Goal: Task Accomplishment & Management: Complete application form

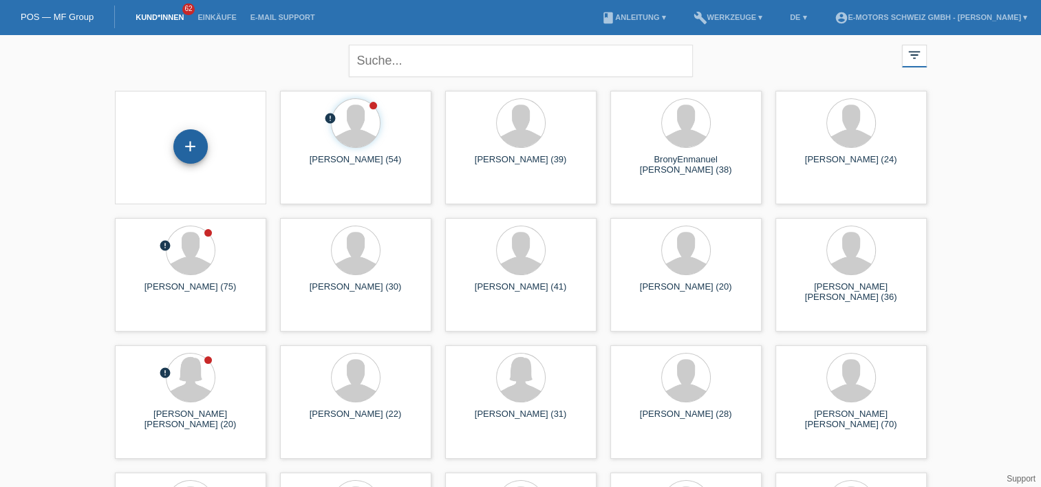
click at [188, 152] on div "+" at bounding box center [190, 146] width 34 height 34
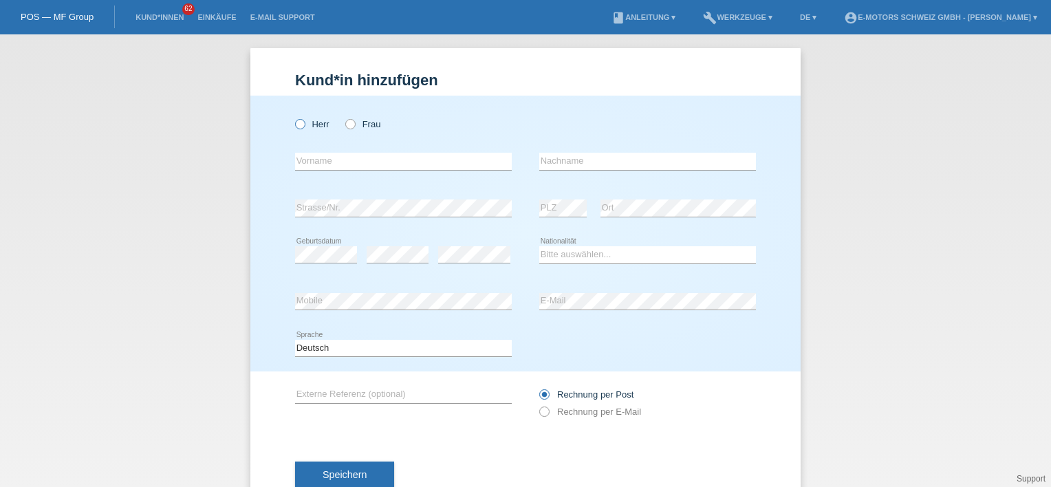
click at [293, 117] on icon at bounding box center [293, 117] width 0 height 0
click at [297, 128] on input "Herr" at bounding box center [299, 123] width 9 height 9
radio input "true"
click at [363, 160] on input "text" at bounding box center [403, 161] width 217 height 17
paste input "Buchholzstrasse 95E"
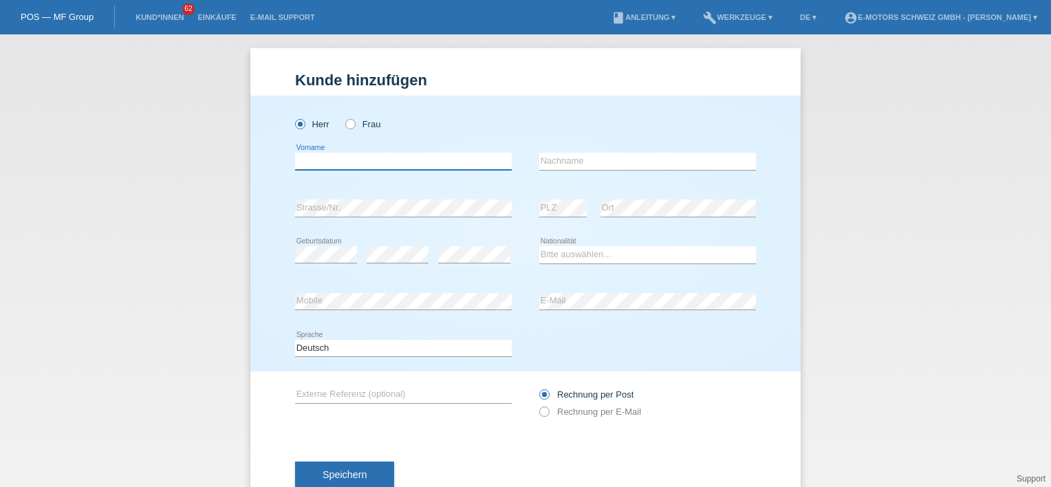
type input "Buchholzstrasse 95E"
click at [391, 158] on input "Buchholzstrasse 95E" at bounding box center [403, 161] width 217 height 17
drag, startPoint x: 390, startPoint y: 158, endPoint x: 215, endPoint y: 154, distance: 175.4
click at [215, 154] on div "Kund*in hinzufügen Kunde hinzufügen Kundin hinzufügen Herr Frau Buchholzstrasse…" at bounding box center [525, 260] width 1051 height 453
click at [371, 166] on input "text" at bounding box center [403, 161] width 217 height 17
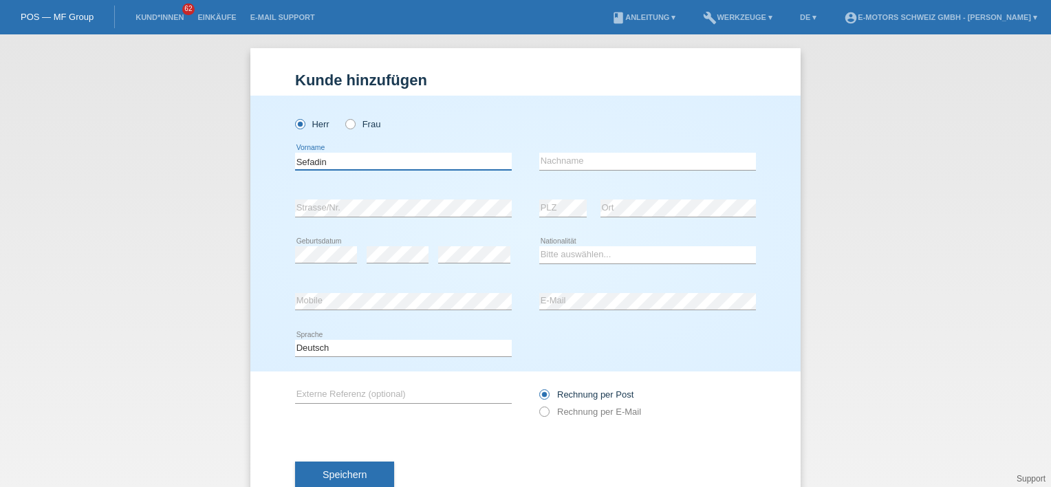
type input "Sefadin"
click at [581, 167] on input "text" at bounding box center [647, 161] width 217 height 17
type input "Nosha"
click at [514, 96] on div "Herr Frau" at bounding box center [525, 117] width 461 height 43
click at [634, 105] on div "Herr Frau" at bounding box center [525, 117] width 461 height 43
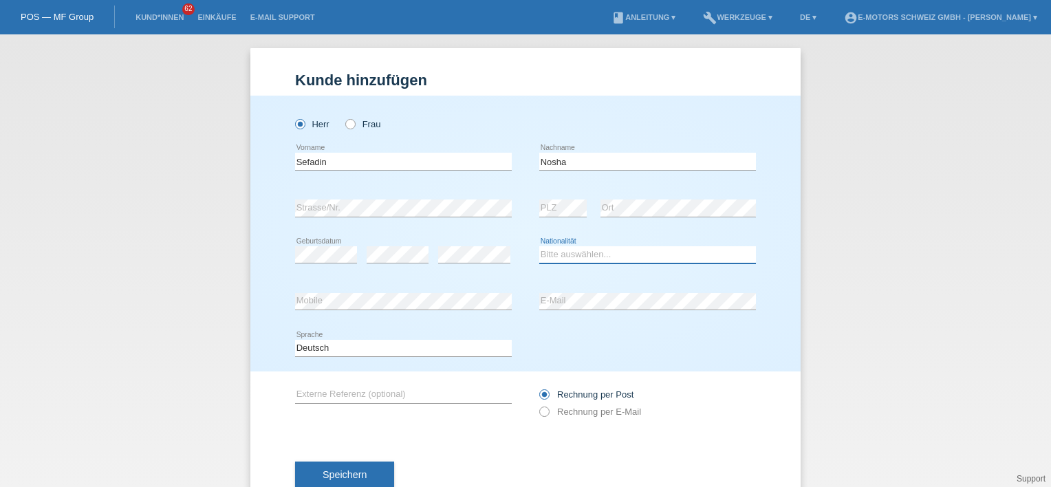
click at [582, 254] on select "Bitte auswählen... Schweiz Deutschland Liechtenstein Österreich ------------ Af…" at bounding box center [647, 254] width 217 height 17
select select "XK"
click at [539, 246] on select "Bitte auswählen... Schweiz Deutschland Liechtenstein Österreich ------------ Af…" at bounding box center [647, 254] width 217 height 17
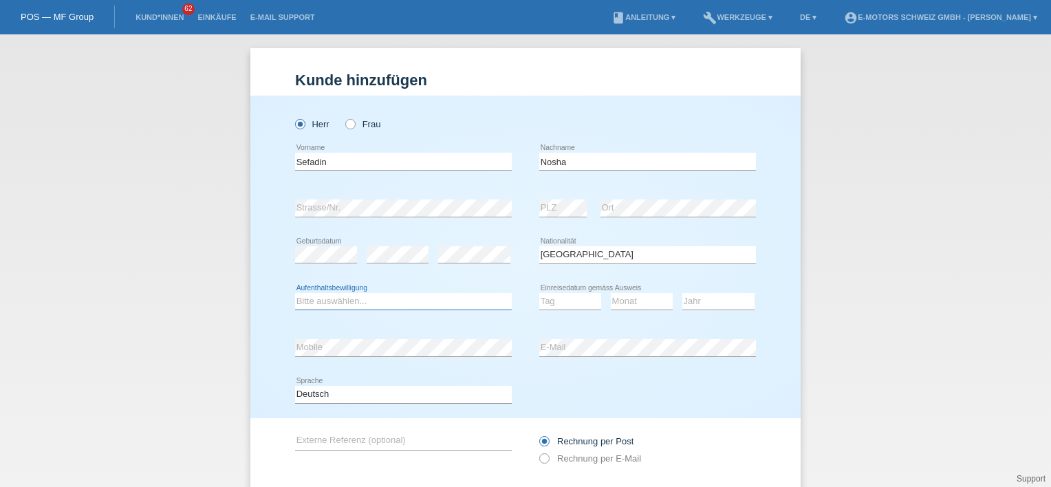
click at [352, 301] on select "Bitte auswählen... C B B - Flüchtlingsstatus Andere" at bounding box center [403, 301] width 217 height 17
select select "C"
click at [295, 293] on select "Bitte auswählen... C B B - Flüchtlingsstatus Andere" at bounding box center [403, 301] width 217 height 17
click at [559, 307] on select "Tag 01 02 03 04 05 06 07 08 09 10 11" at bounding box center [570, 301] width 62 height 17
select select "12"
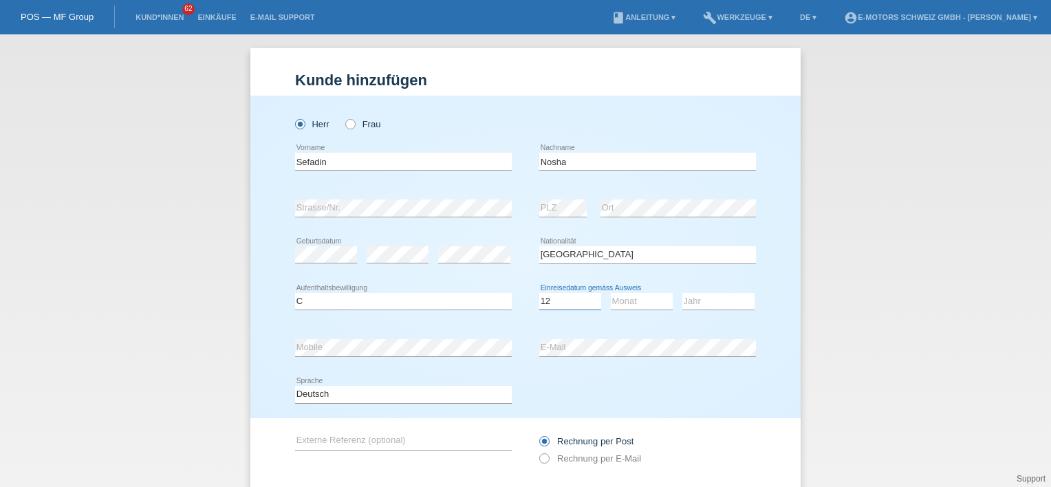
click at [539, 293] on select "Tag 01 02 03 04 05 06 07 08 09 10 11" at bounding box center [570, 301] width 62 height 17
drag, startPoint x: 611, startPoint y: 305, endPoint x: 616, endPoint y: 301, distance: 7.3
click at [611, 305] on select "Monat 01 02 03 04 05 06 07 08 09 10 11" at bounding box center [642, 301] width 62 height 17
select select "06"
click at [611, 293] on select "Monat 01 02 03 04 05 06 07 08 09 10 11" at bounding box center [642, 301] width 62 height 17
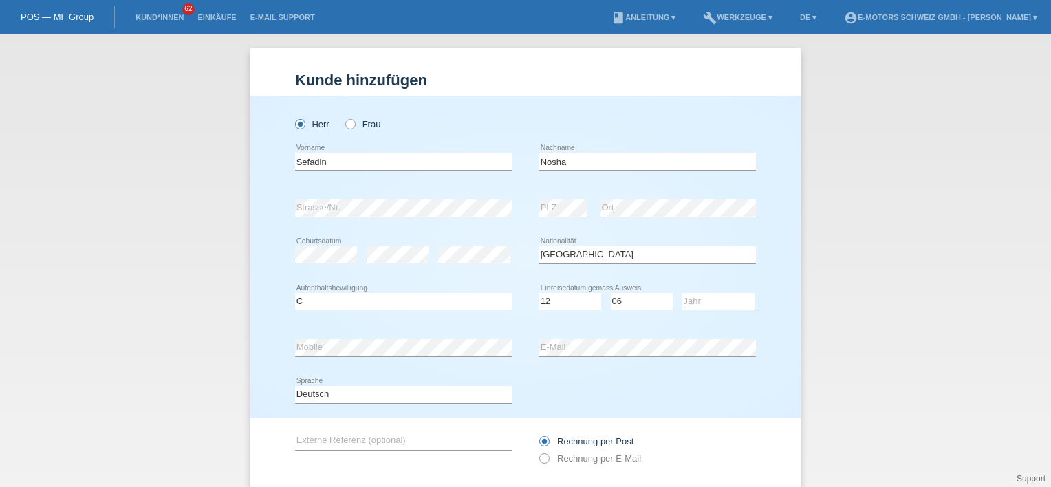
click at [690, 301] on select "Jahr 2025 2024 2023 2022 2021 2020 2019 2018 2017 2016 2015 2014 2013 2012 2011…" at bounding box center [718, 301] width 72 height 17
select select "2009"
click at [682, 293] on select "Jahr 2025 2024 2023 2022 2021 2020 2019 2018 2017 2016 2015 2014 2013 2012 2011…" at bounding box center [718, 301] width 72 height 17
click at [537, 451] on icon at bounding box center [537, 451] width 0 height 0
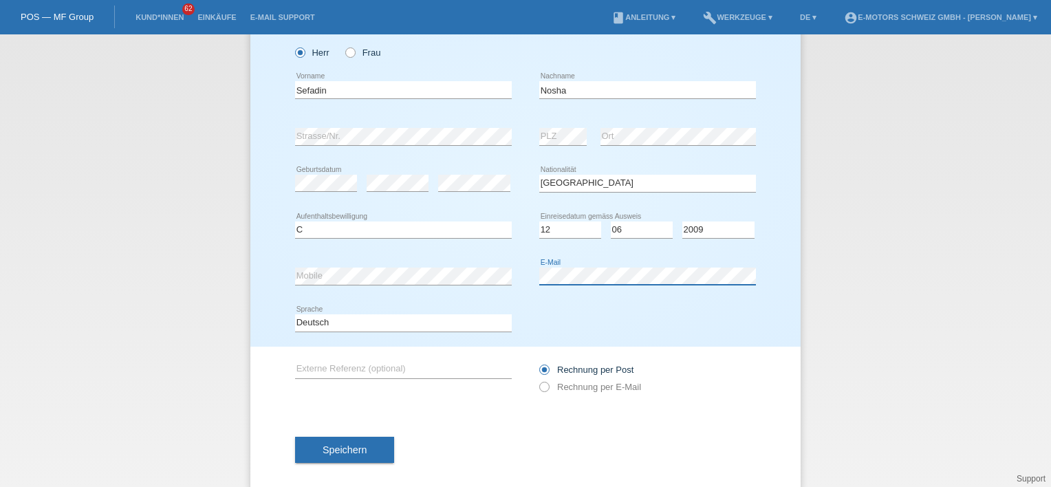
scroll to position [87, 0]
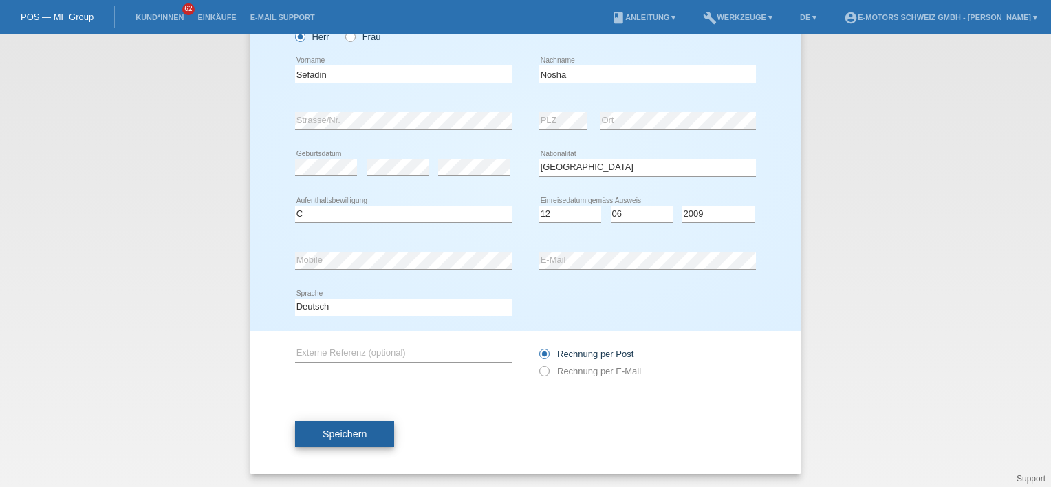
click at [340, 434] on span "Speichern" at bounding box center [345, 433] width 44 height 11
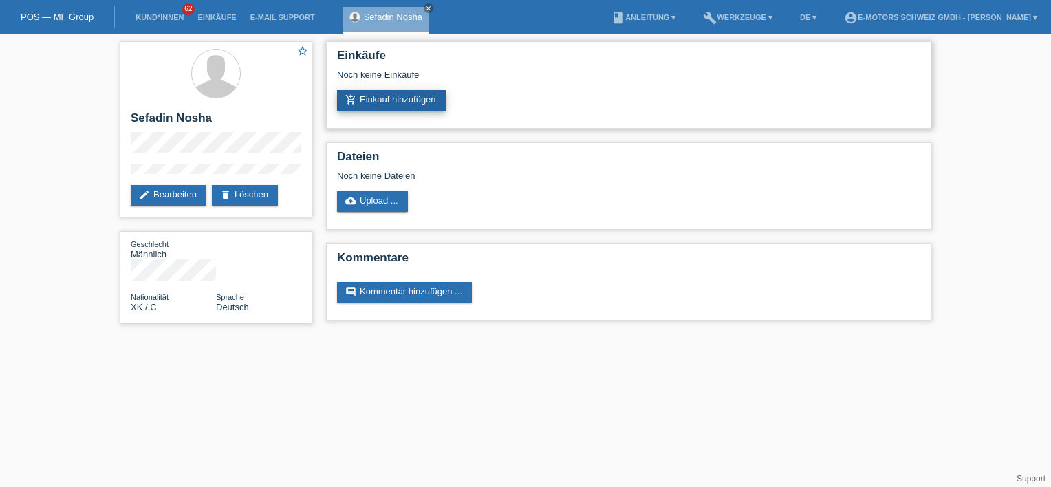
click at [402, 104] on link "add_shopping_cart Einkauf hinzufügen" at bounding box center [391, 100] width 109 height 21
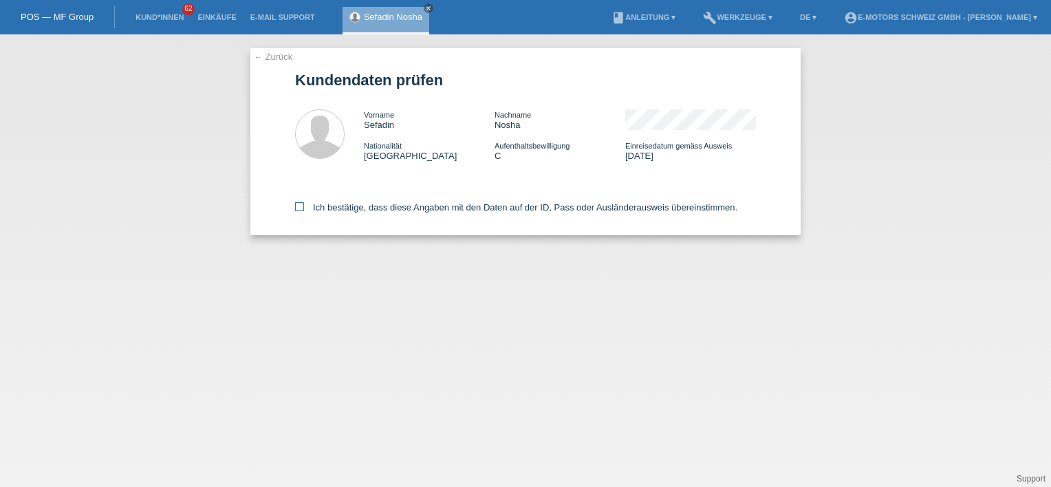
click at [314, 206] on label "Ich bestätige, dass diese Angaben mit den Daten auf der ID, Pass oder Ausländer…" at bounding box center [516, 207] width 442 height 10
click at [304, 206] on input "Ich bestätige, dass diese Angaben mit den Daten auf der ID, Pass oder Ausländer…" at bounding box center [299, 206] width 9 height 9
checkbox input "true"
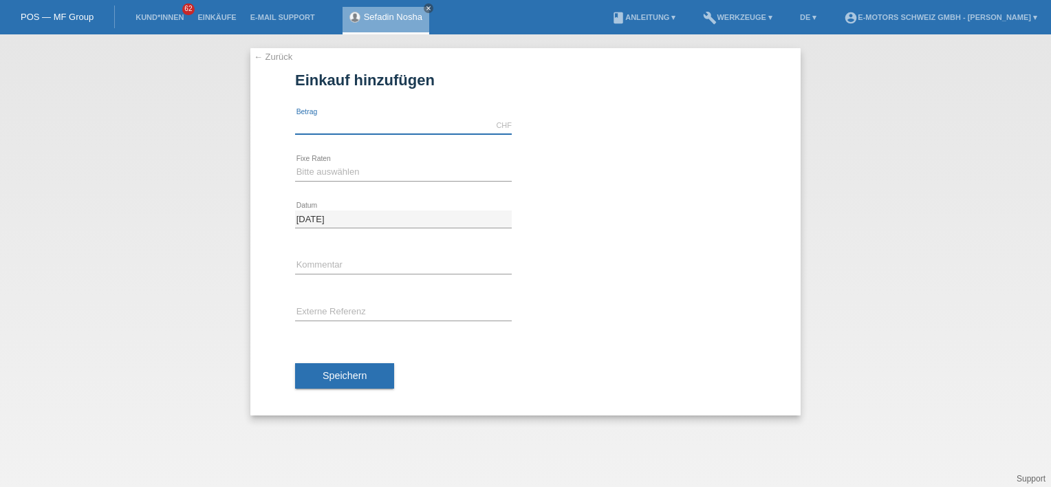
click at [316, 127] on input "text" at bounding box center [403, 125] width 217 height 17
type input "2790.00"
click at [678, 154] on div "calculate" at bounding box center [647, 166] width 217 height 34
drag, startPoint x: 363, startPoint y: 132, endPoint x: 354, endPoint y: 132, distance: 8.9
click at [360, 132] on input "2790.00" at bounding box center [403, 125] width 217 height 17
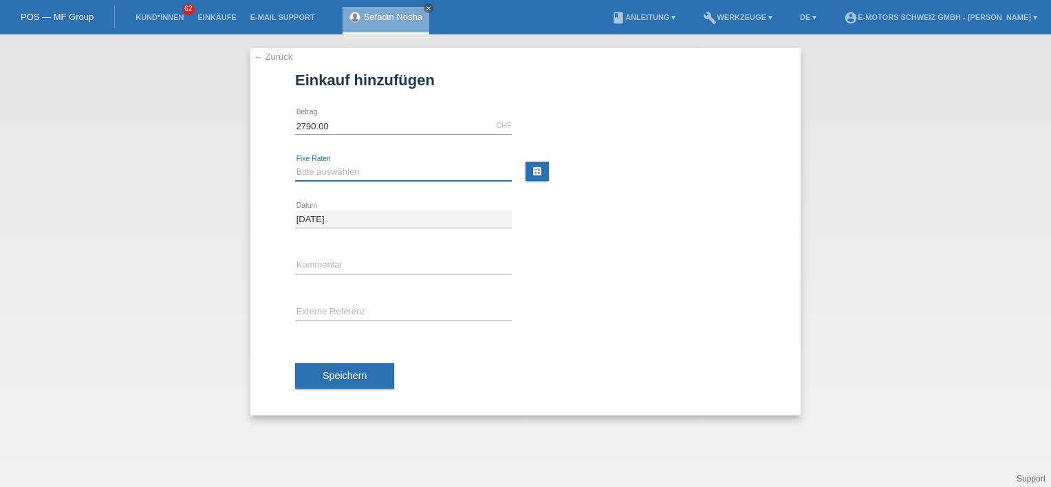
click at [334, 165] on select "Bitte auswählen 12 Raten 24 Raten 36 Raten 48 Raten" at bounding box center [403, 172] width 217 height 17
select select "214"
click at [295, 164] on select "Bitte auswählen 12 Raten 24 Raten 36 Raten 48 Raten" at bounding box center [403, 172] width 217 height 17
click at [327, 380] on span "Speichern" at bounding box center [345, 375] width 44 height 11
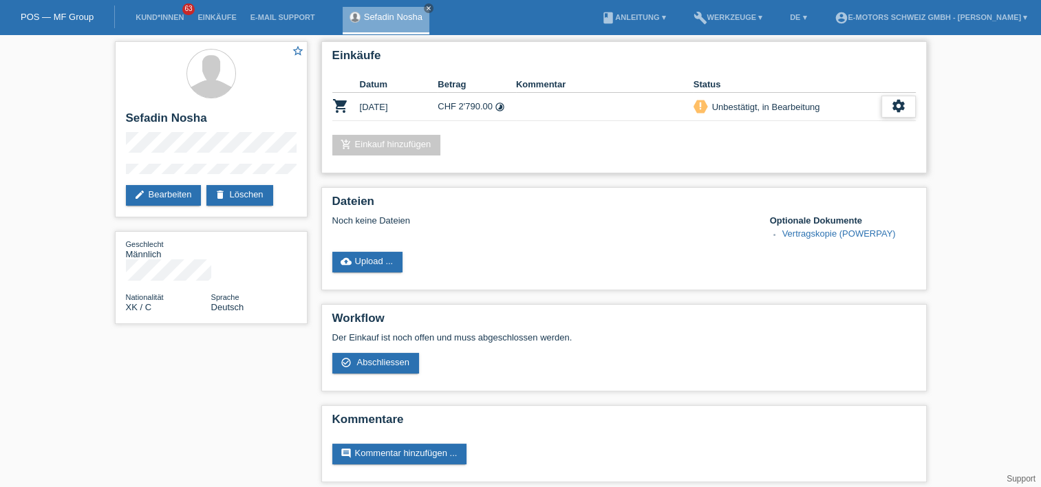
click at [900, 100] on icon "settings" at bounding box center [898, 105] width 15 height 15
click at [817, 212] on span "Kunde ist vom Kauf zurückgetreten..." at bounding box center [851, 210] width 151 height 17
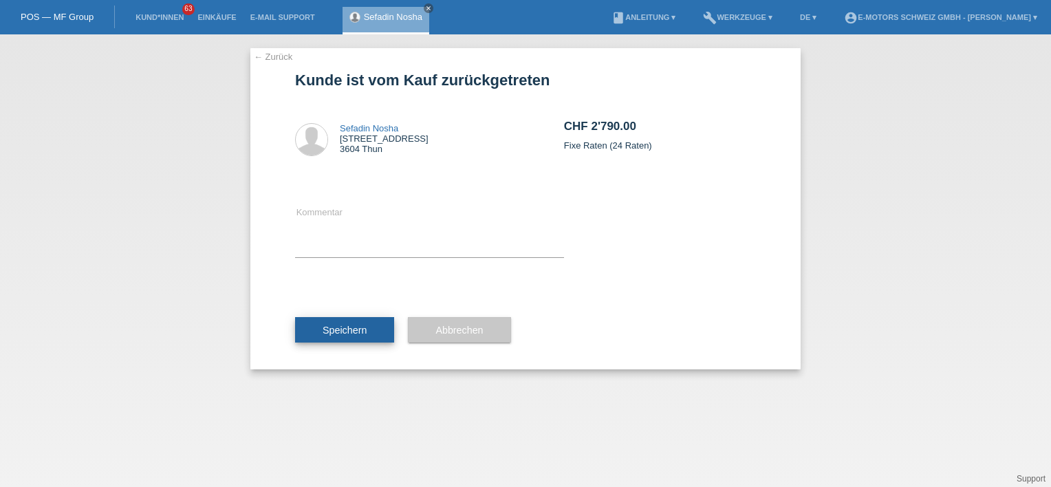
drag, startPoint x: 360, startPoint y: 305, endPoint x: 359, endPoint y: 325, distance: 19.3
click at [359, 325] on div "Speichern" at bounding box center [344, 330] width 99 height 80
drag, startPoint x: 359, startPoint y: 325, endPoint x: 349, endPoint y: 331, distance: 11.4
click at [349, 331] on span "Speichern" at bounding box center [345, 330] width 44 height 11
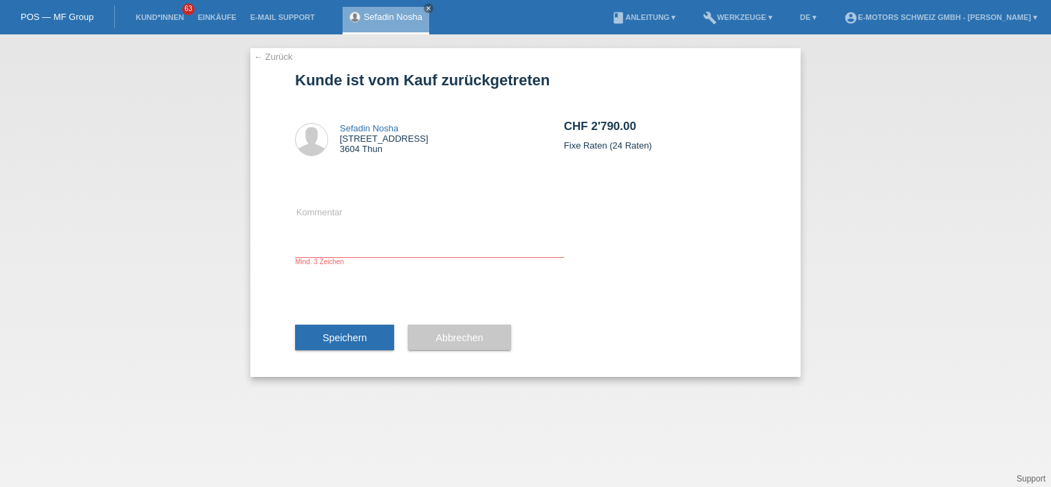
click at [329, 263] on div "Mind. 3 Zeichen" at bounding box center [429, 262] width 269 height 8
click at [330, 258] on div "Mind. 3 Zeichen" at bounding box center [429, 262] width 269 height 8
click at [330, 256] on textarea at bounding box center [429, 230] width 269 height 53
type textarea "Kauft ein anderer Roller"
click at [345, 343] on button "Speichern" at bounding box center [344, 338] width 99 height 26
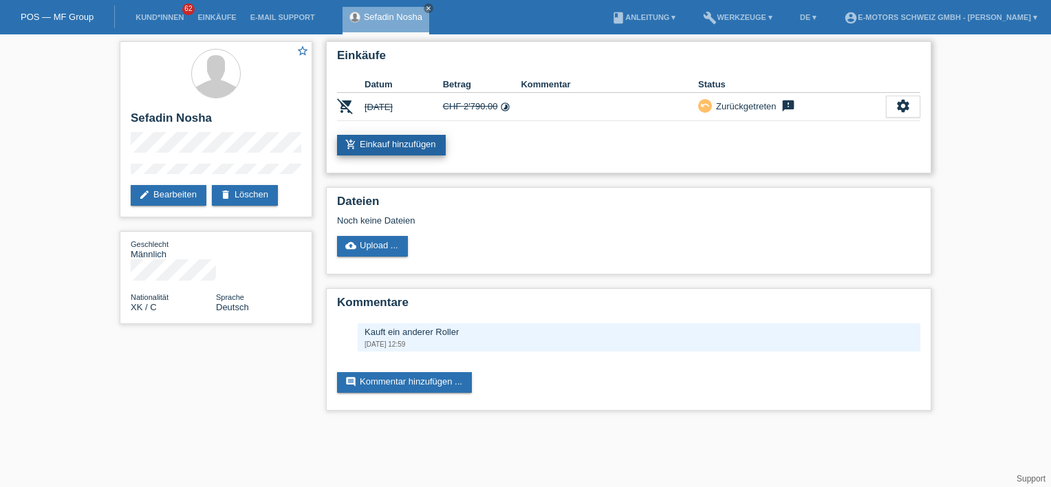
click at [385, 144] on link "add_shopping_cart Einkauf hinzufügen" at bounding box center [391, 145] width 109 height 21
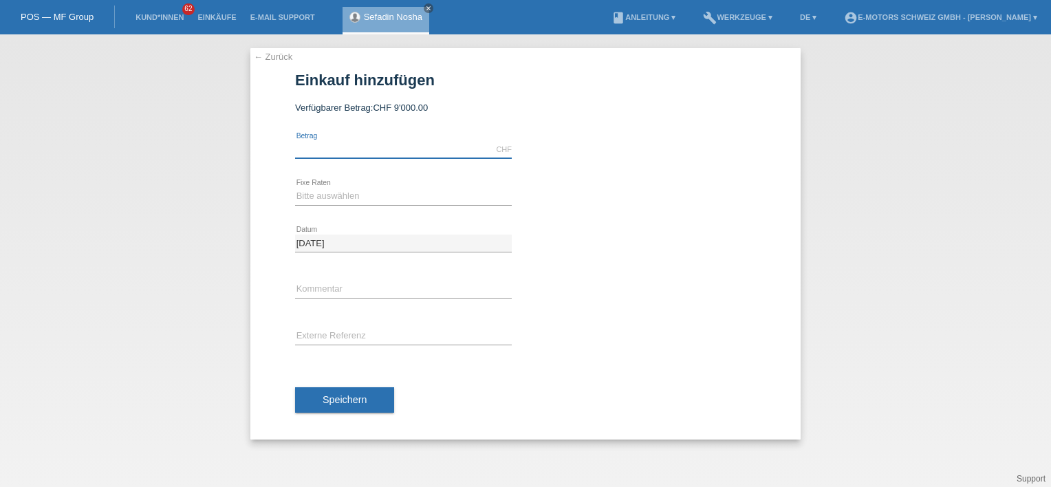
click at [365, 152] on input "text" at bounding box center [403, 149] width 217 height 17
type input "3490.00"
drag, startPoint x: 714, startPoint y: 133, endPoint x: 574, endPoint y: 215, distance: 162.1
click at [714, 133] on div at bounding box center [647, 132] width 217 height 10
click at [395, 206] on div "Bitte auswählen 12 Raten 24 Raten 36 Raten 48 Raten error Fixe Raten" at bounding box center [403, 196] width 217 height 47
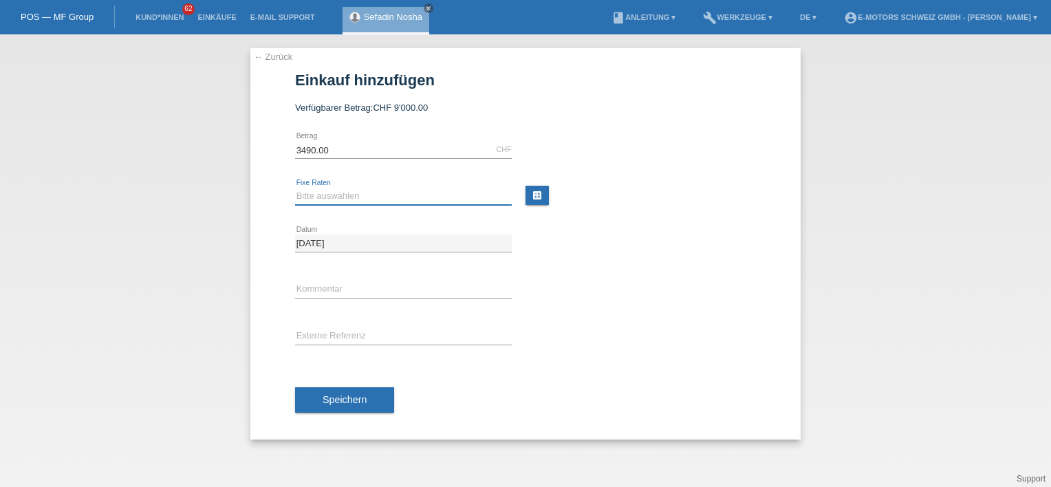
click at [381, 200] on select "Bitte auswählen 12 Raten 24 Raten 36 Raten 48 Raten" at bounding box center [403, 196] width 217 height 17
select select "214"
click at [295, 188] on select "Bitte auswählen 12 Raten 24 Raten 36 Raten 48 Raten" at bounding box center [403, 196] width 217 height 17
click at [657, 267] on div at bounding box center [647, 272] width 217 height 10
click at [339, 402] on span "Speichern" at bounding box center [345, 399] width 44 height 11
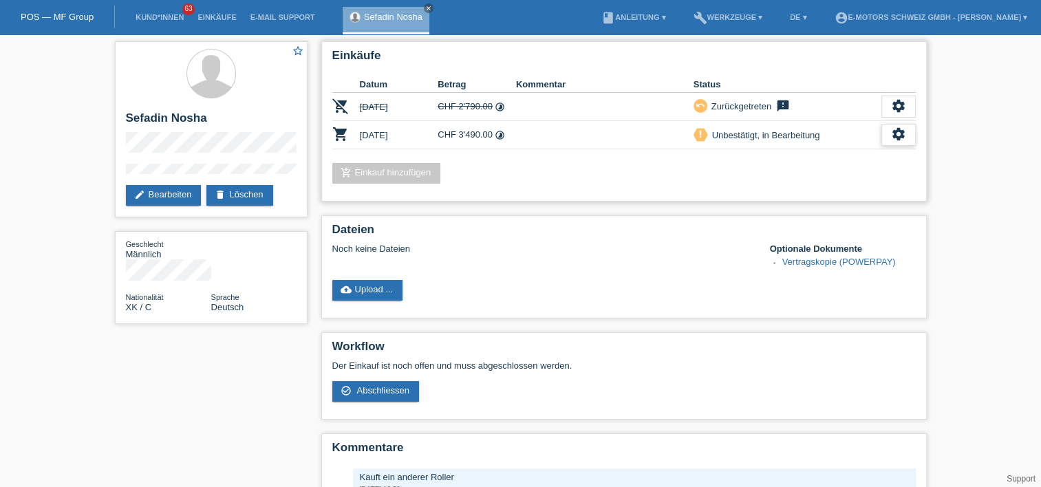
click at [895, 129] on icon "settings" at bounding box center [898, 134] width 15 height 15
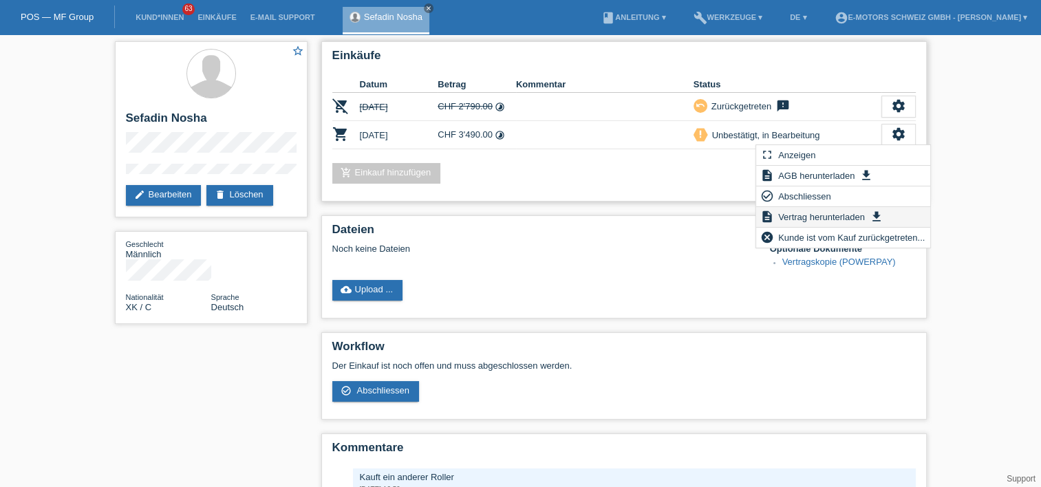
click at [815, 213] on span "Vertrag herunterladen" at bounding box center [821, 216] width 91 height 17
